Goal: Find specific fact: Find specific fact

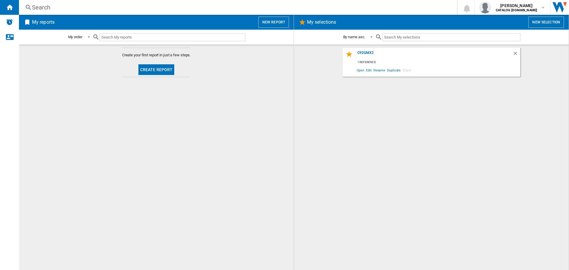
click at [74, 7] on div "Search" at bounding box center [237, 7] width 410 height 8
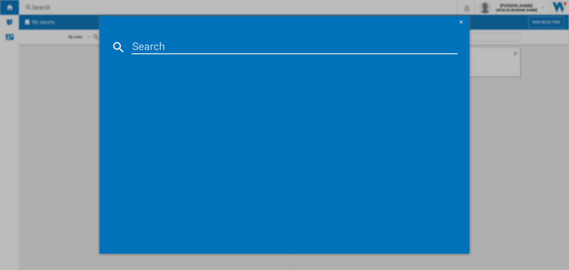
paste input "FQI60KD"
type input "FQI60KD"
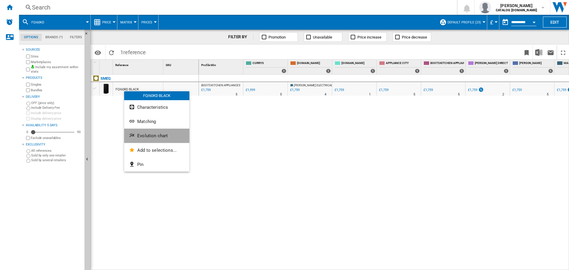
click at [149, 141] on button "Evolution chart" at bounding box center [156, 136] width 65 height 14
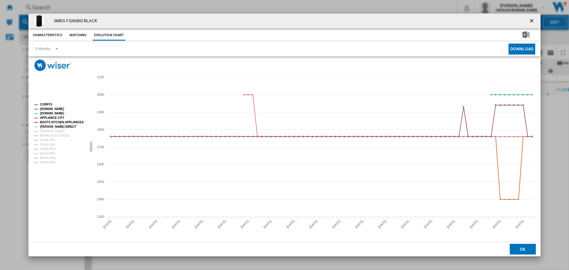
click at [60, 125] on tspan "[PERSON_NAME] DIRECT" at bounding box center [58, 126] width 36 height 3
click at [59, 132] on rect "Product popup" at bounding box center [57, 134] width 52 height 66
click at [54, 131] on tspan "[PERSON_NAME]" at bounding box center [52, 131] width 25 height 3
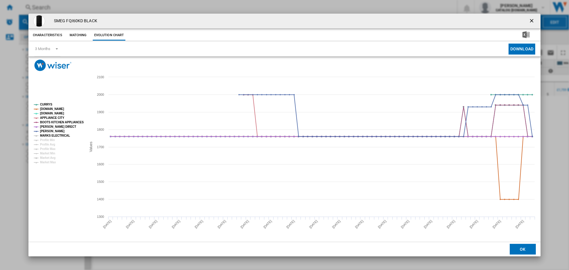
click at [59, 137] on tspan "MARKS ELECTRICAL" at bounding box center [55, 135] width 30 height 3
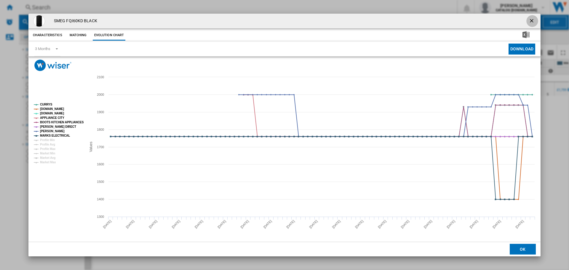
click at [532, 22] on ng-md-icon "getI18NText('BUTTONS.CLOSE_DIALOG')" at bounding box center [532, 21] width 7 height 7
